Goal: Task Accomplishment & Management: Manage account settings

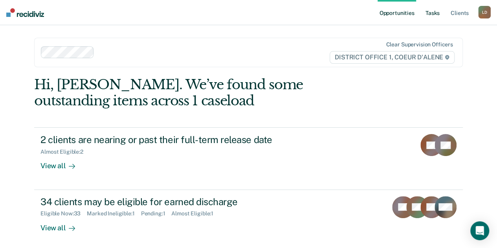
click at [436, 10] on link "Tasks" at bounding box center [432, 12] width 17 height 25
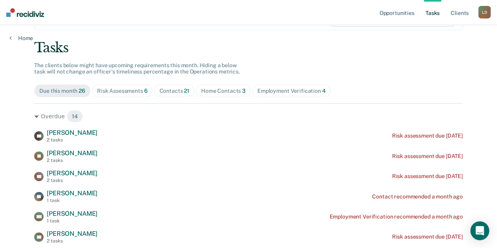
scroll to position [79, 0]
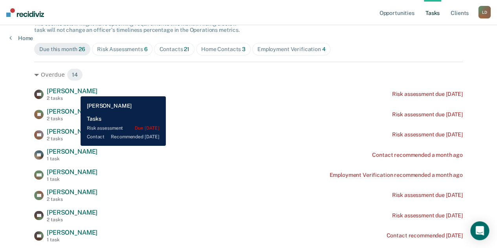
click at [75, 90] on span "[PERSON_NAME]" at bounding box center [72, 90] width 51 height 7
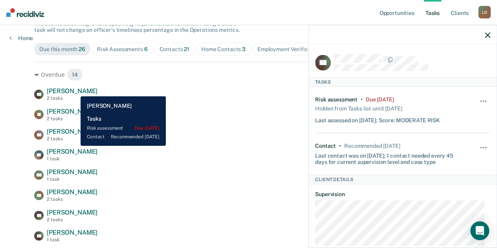
click at [75, 90] on span "[PERSON_NAME]" at bounding box center [72, 90] width 51 height 7
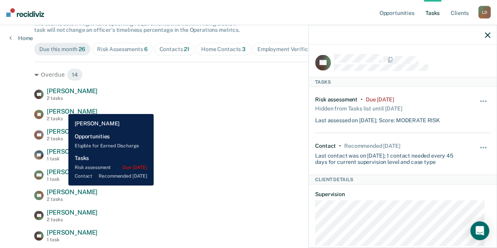
click at [63, 108] on span "[PERSON_NAME]" at bounding box center [72, 111] width 51 height 7
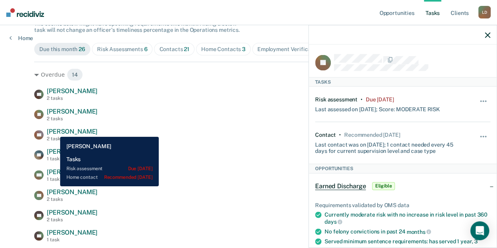
click at [54, 131] on span "[PERSON_NAME]" at bounding box center [72, 131] width 51 height 7
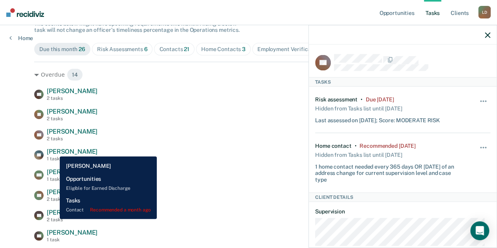
click at [54, 151] on span "[PERSON_NAME]" at bounding box center [72, 151] width 51 height 7
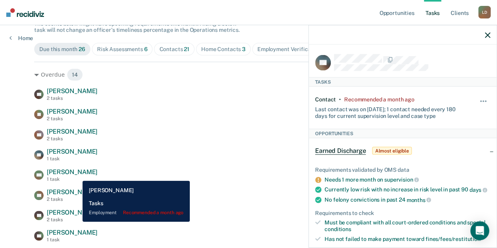
click at [77, 175] on span "[PERSON_NAME]" at bounding box center [72, 171] width 51 height 7
